Goal: Information Seeking & Learning: Find specific page/section

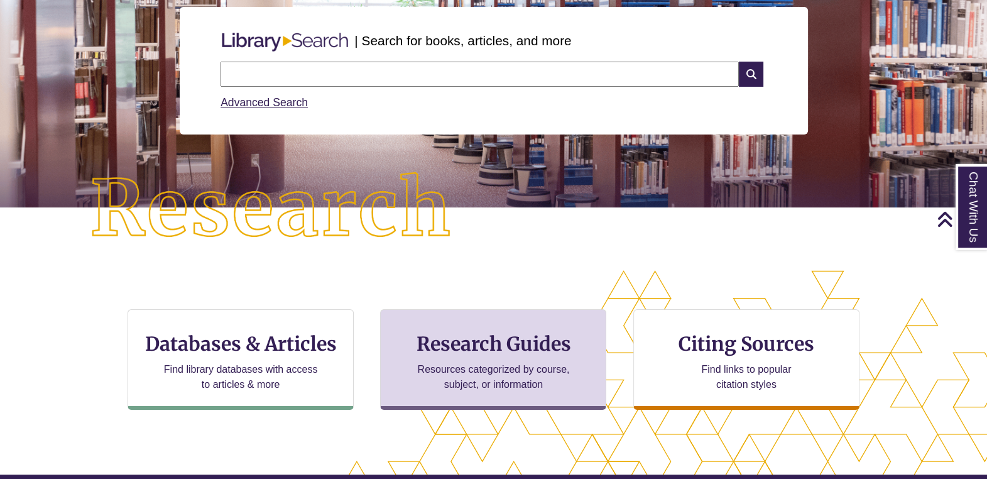
scroll to position [236, 0]
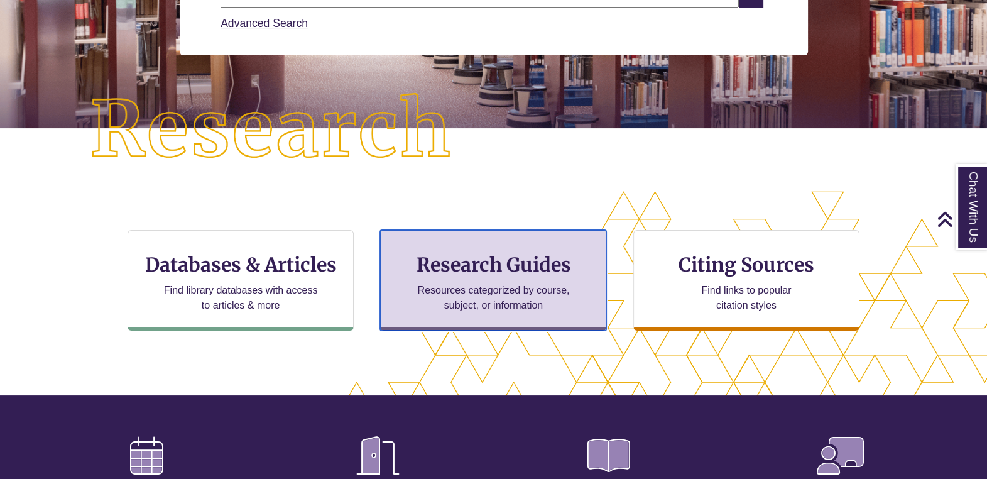
click at [490, 273] on h3 "Research Guides" at bounding box center [493, 265] width 205 height 24
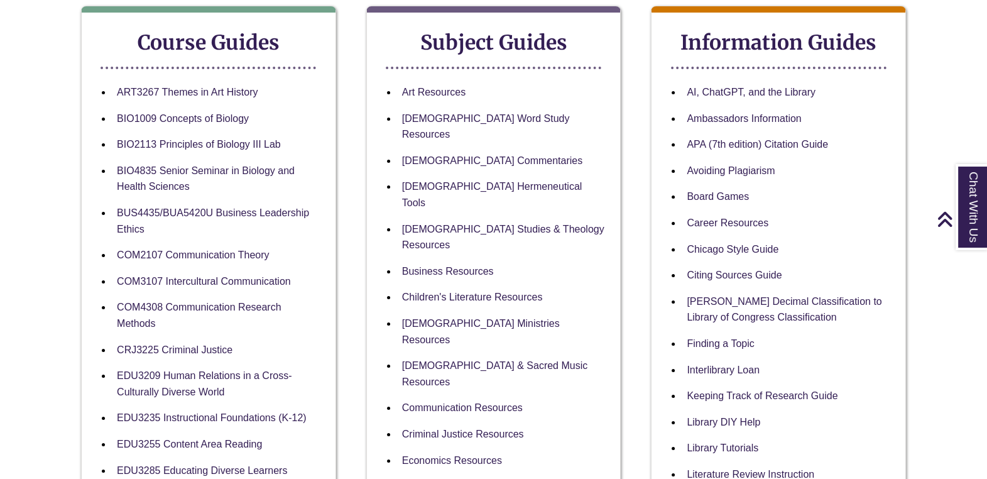
scroll to position [314, 0]
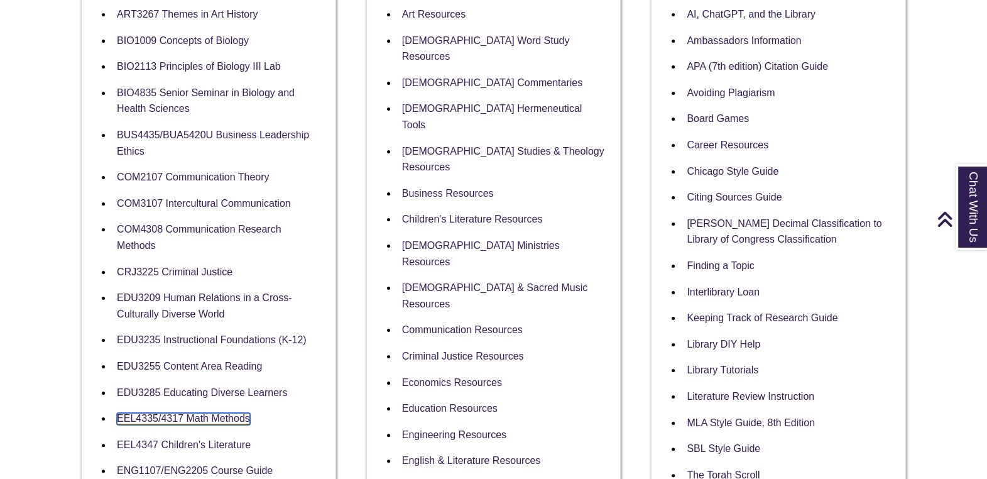
click at [199, 415] on link "EEL4335/4317 Math Methods" at bounding box center [183, 419] width 133 height 12
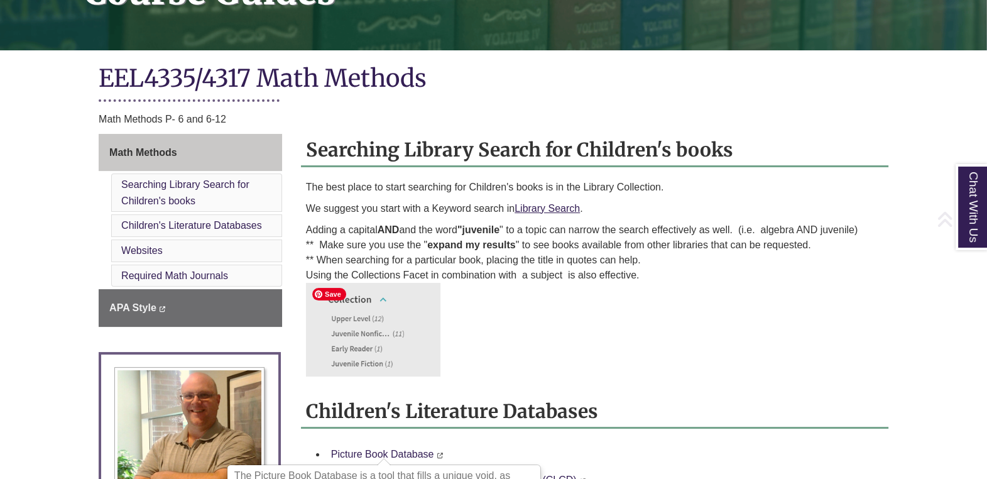
scroll to position [314, 0]
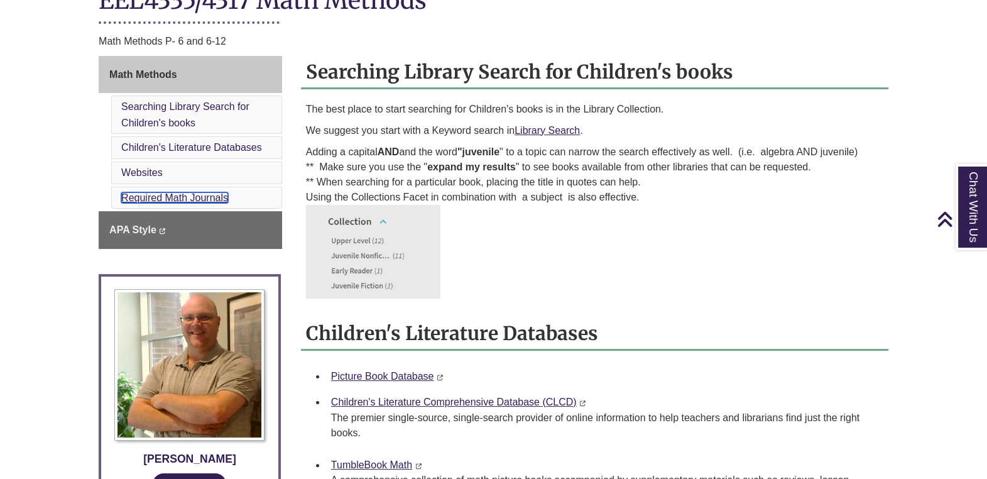
click at [178, 192] on link "Required Math Journals" at bounding box center [174, 197] width 107 height 11
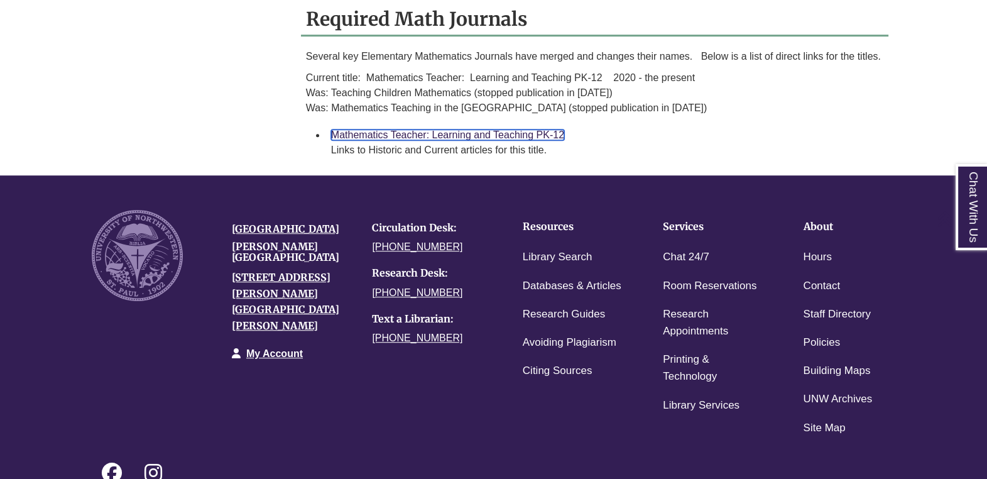
click at [451, 140] on link "Mathematics Teacher: Learning and Teaching PK-12" at bounding box center [447, 134] width 233 height 11
